Goal: Navigation & Orientation: Find specific page/section

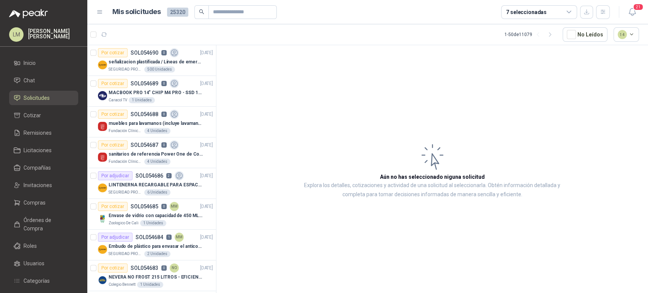
drag, startPoint x: 46, startPoint y: 198, endPoint x: 50, endPoint y: 98, distance: 100.0
click at [46, 198] on link "Compras" at bounding box center [43, 203] width 69 height 14
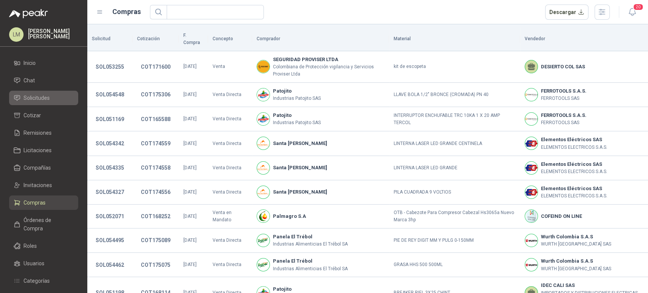
click at [35, 97] on span "Solicitudes" at bounding box center [37, 98] width 26 height 8
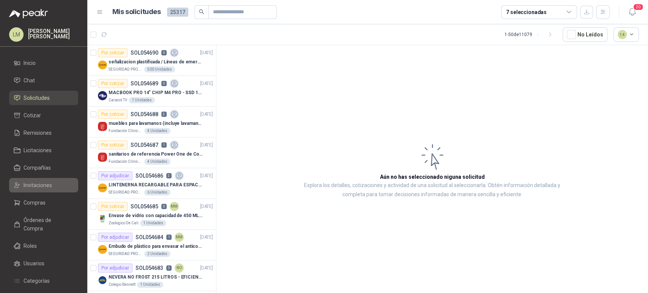
click at [41, 187] on span "Invitaciones" at bounding box center [38, 185] width 28 height 8
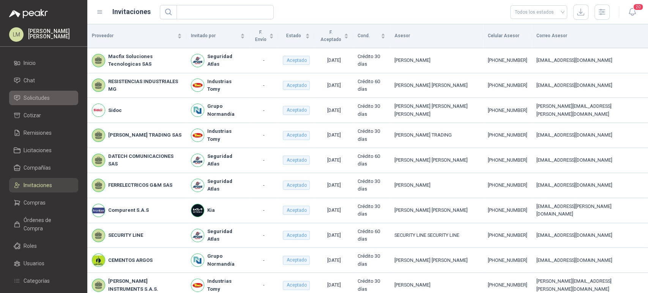
click at [41, 95] on span "Solicitudes" at bounding box center [37, 98] width 26 height 8
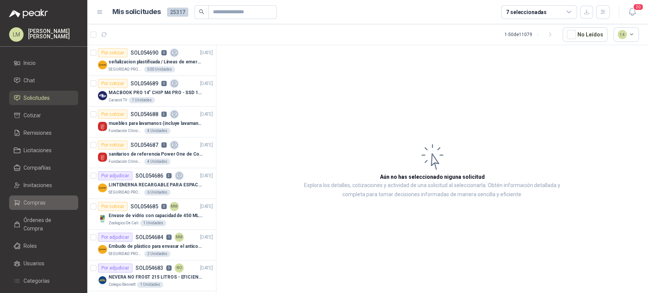
click at [27, 196] on link "Compras" at bounding box center [43, 203] width 69 height 14
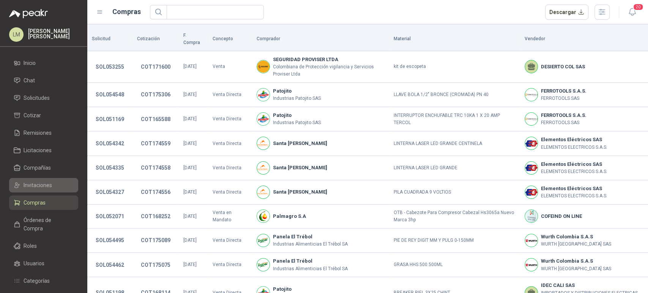
click at [33, 190] on link "Invitaciones" at bounding box center [43, 185] width 69 height 14
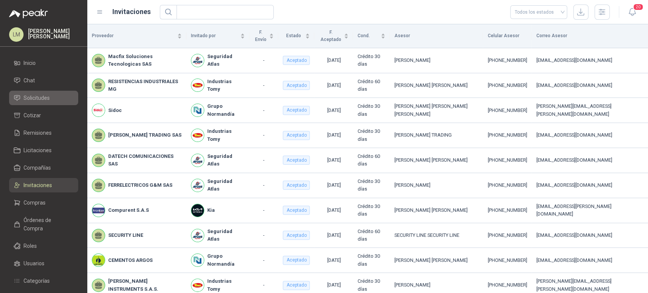
click at [32, 97] on span "Solicitudes" at bounding box center [37, 98] width 26 height 8
